Goal: Use online tool/utility

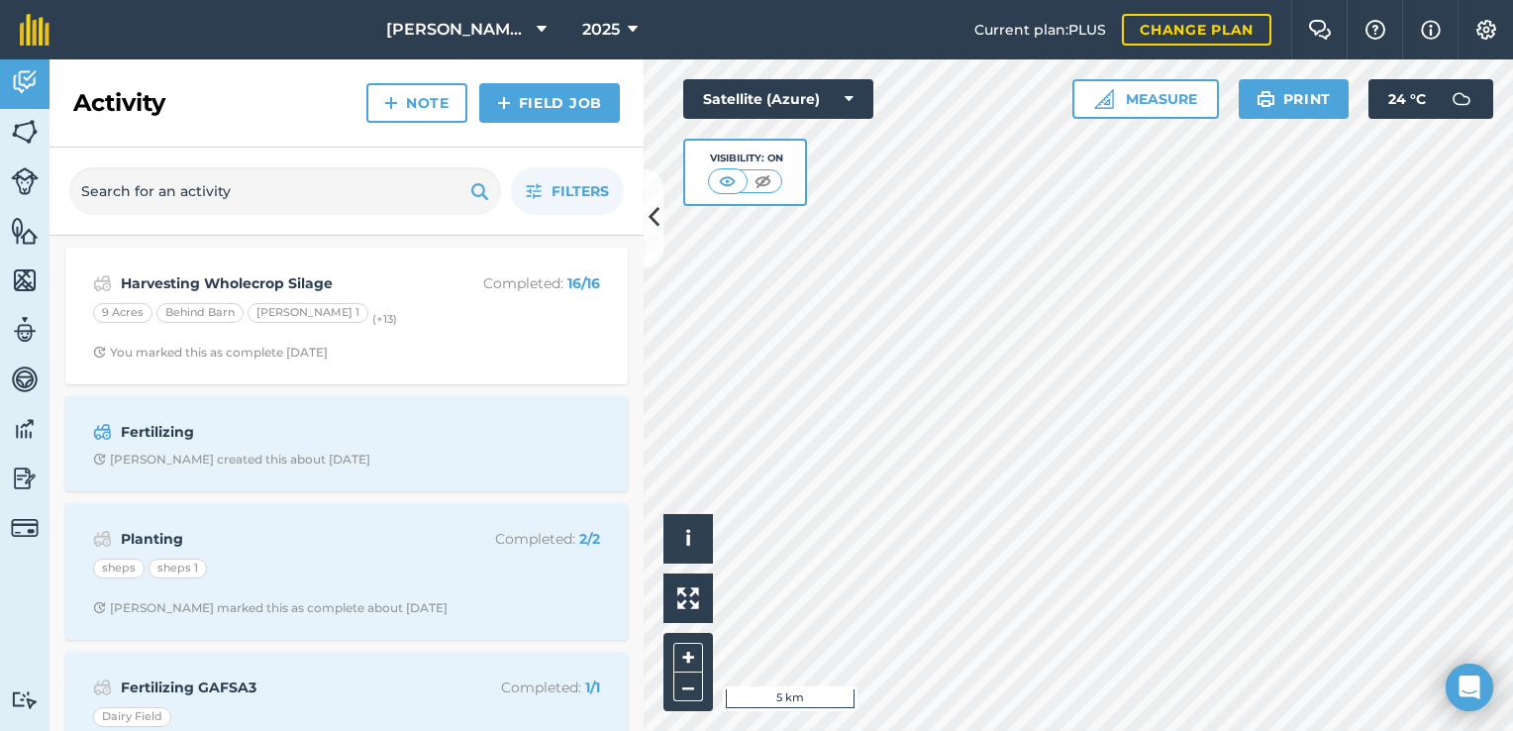
click at [418, 238] on div "Activity Fields Livestock Features Maps Team Vehicles Data Reporting Billing Tu…" at bounding box center [756, 394] width 1513 height 671
click at [1091, 96] on button "Measure" at bounding box center [1145, 99] width 147 height 40
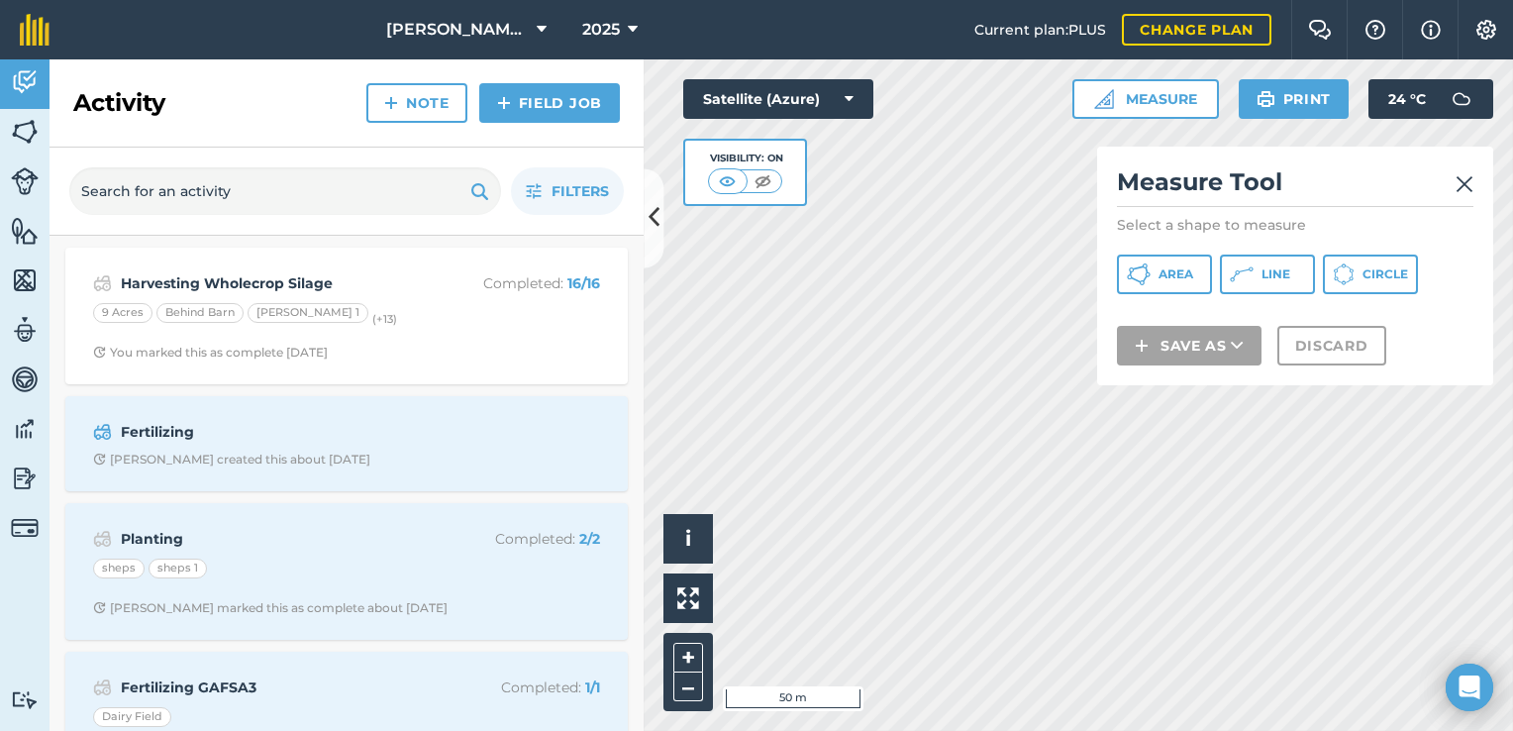
click at [1214, 277] on div "Area Line Circle" at bounding box center [1295, 274] width 356 height 40
click at [1150, 262] on icon at bounding box center [1139, 274] width 24 height 24
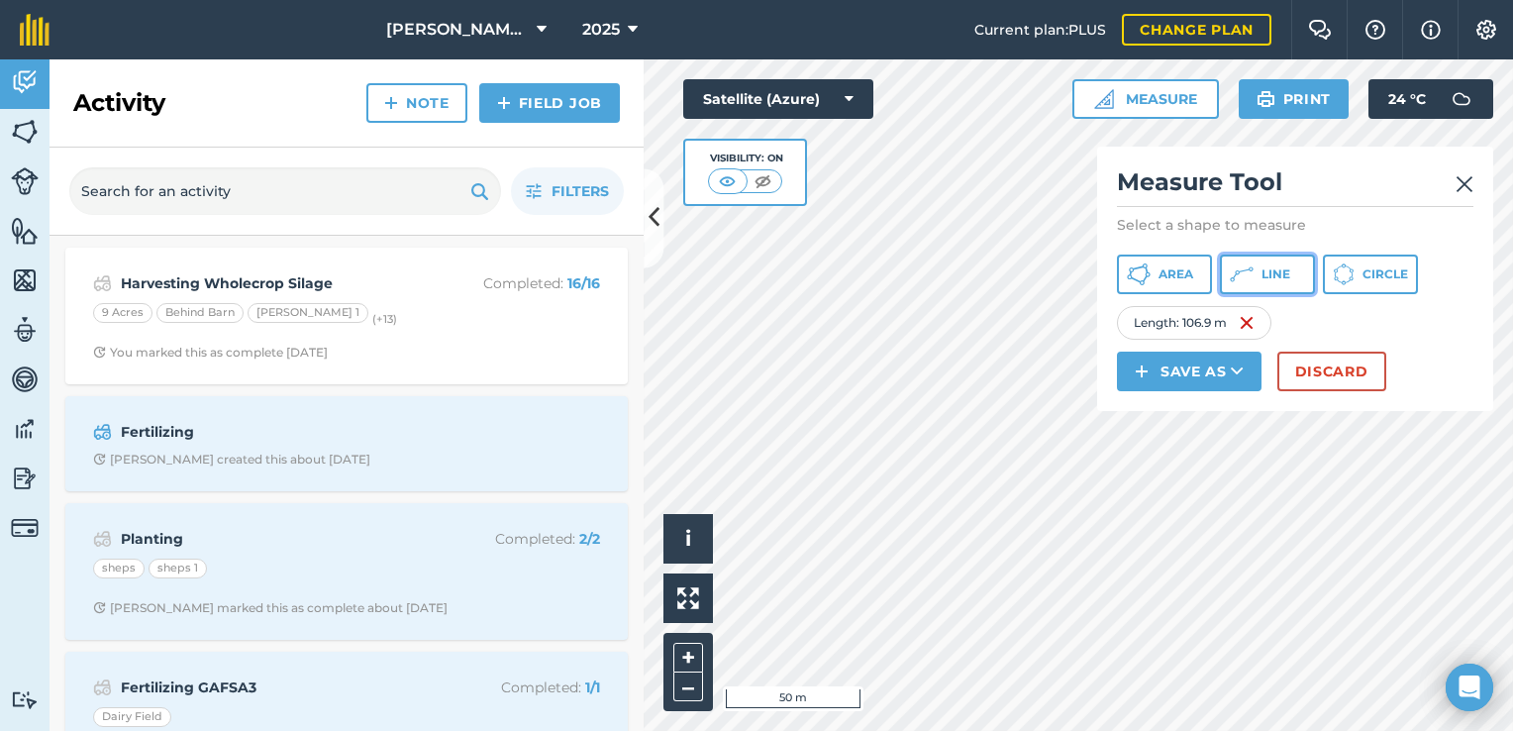
click at [1150, 279] on icon at bounding box center [1139, 274] width 24 height 24
click at [1247, 290] on button "Line" at bounding box center [1267, 274] width 95 height 40
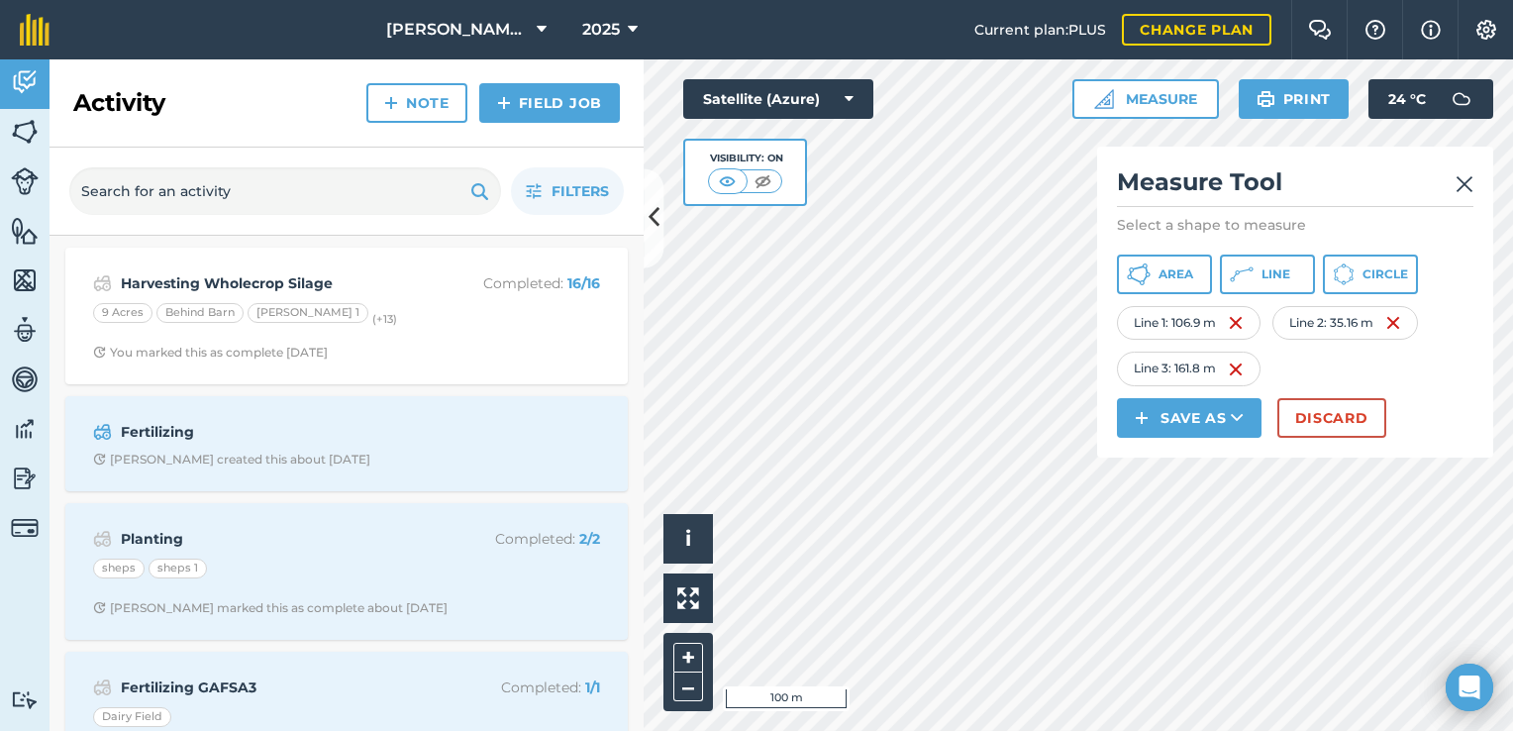
click at [1474, 190] on div "Measure Tool Select a shape to measure Area Line Circle Line 1 : 106.9 m Line 2…" at bounding box center [1295, 302] width 396 height 311
click at [1458, 183] on img at bounding box center [1464, 184] width 18 height 24
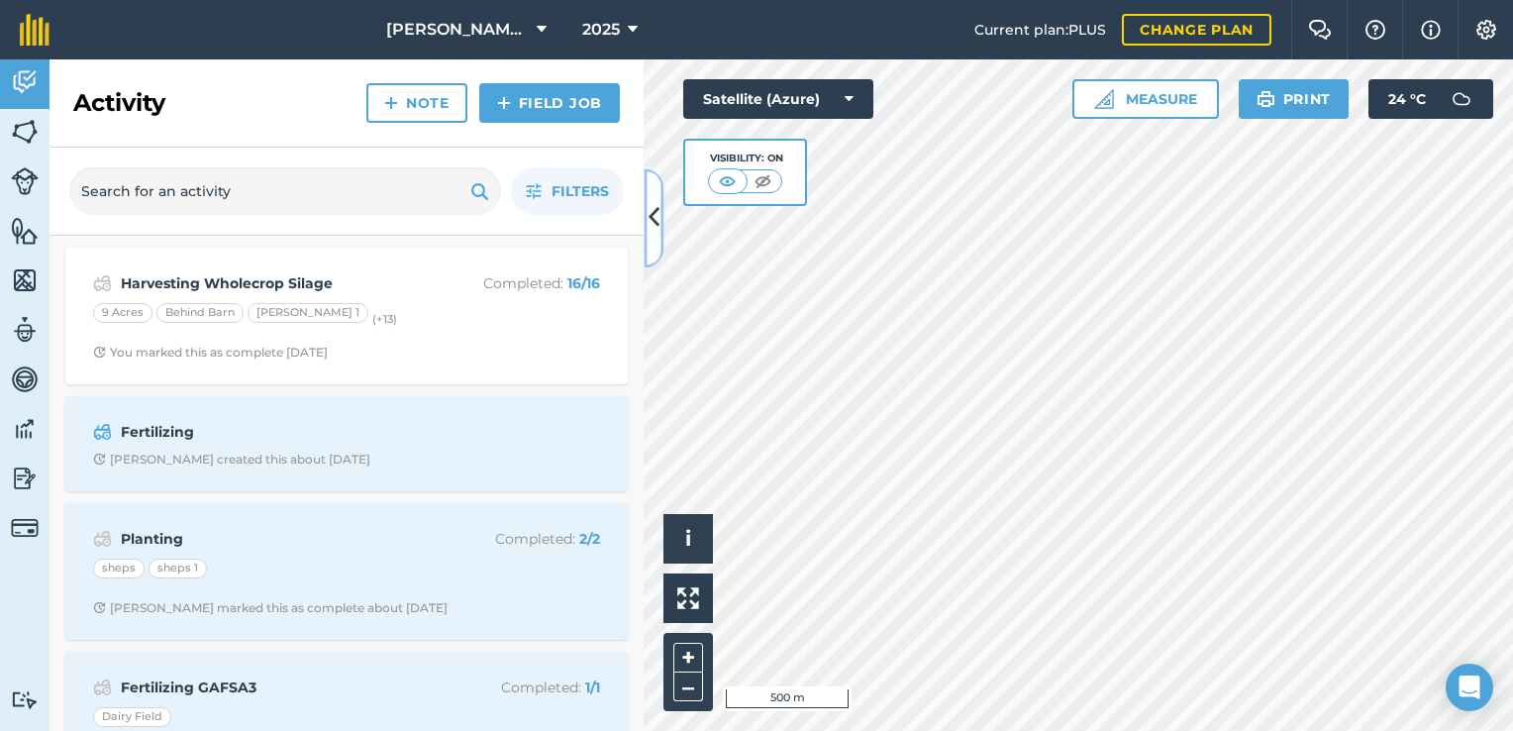
click at [661, 209] on button at bounding box center [653, 217] width 20 height 99
